Goal: Information Seeking & Learning: Learn about a topic

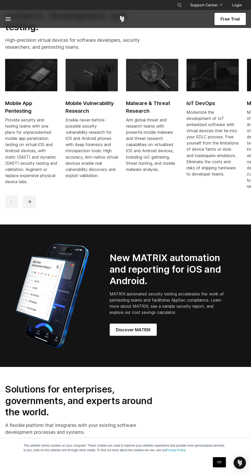
scroll to position [505, 0]
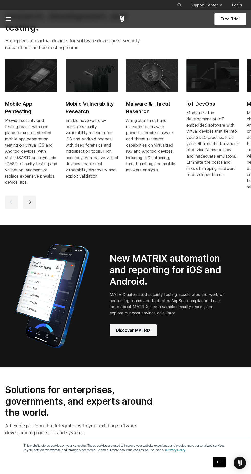
click at [143, 333] on span "Discover MATRIX" at bounding box center [133, 330] width 35 height 6
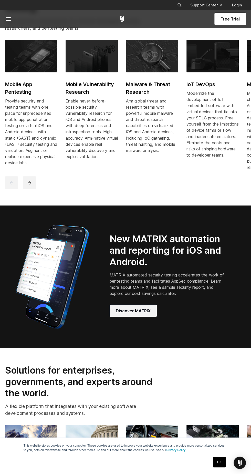
scroll to position [539, 0]
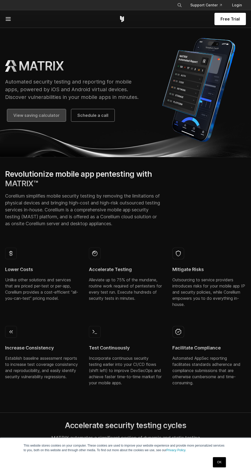
click at [41, 116] on span "View saving calculator" at bounding box center [36, 115] width 46 height 6
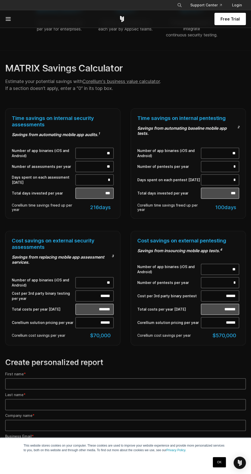
scroll to position [222, 0]
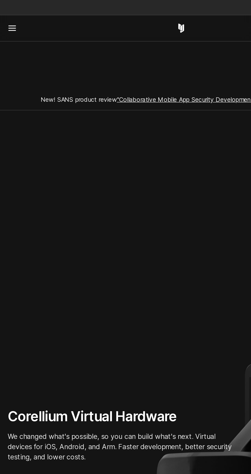
click at [9, 21] on line at bounding box center [8, 21] width 5 height 0
